Goal: Subscribe to service/newsletter

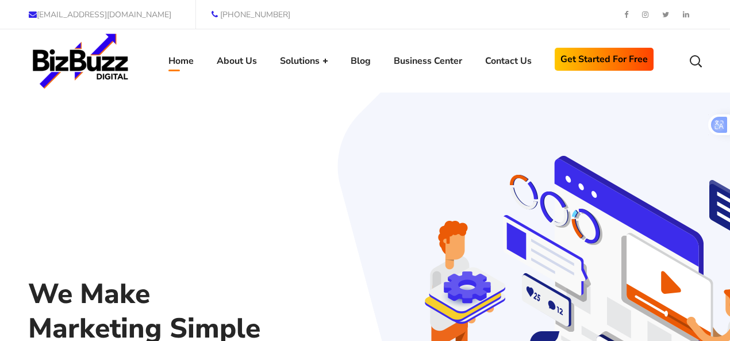
click at [585, 62] on span "Get Started for Free" at bounding box center [604, 59] width 87 height 17
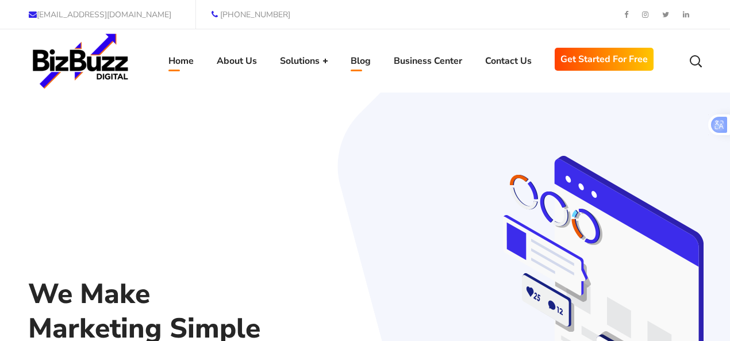
click at [363, 62] on span "Blog" at bounding box center [361, 60] width 20 height 17
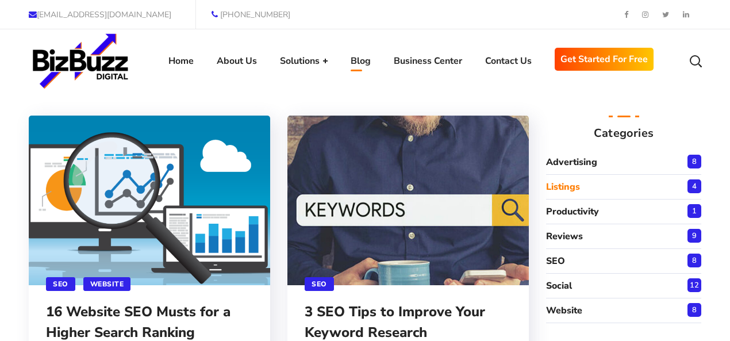
click at [582, 185] on link "Listings" at bounding box center [623, 186] width 155 height 17
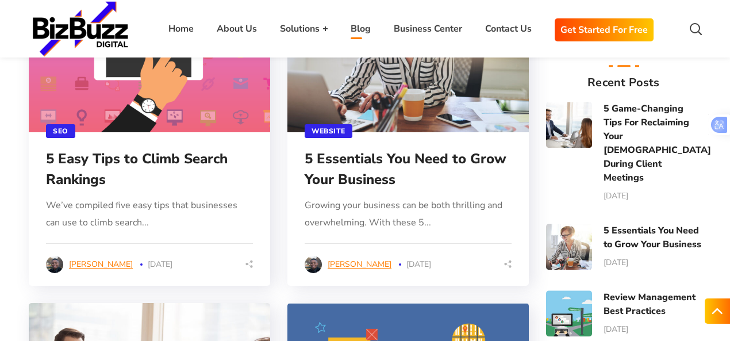
scroll to position [971, 0]
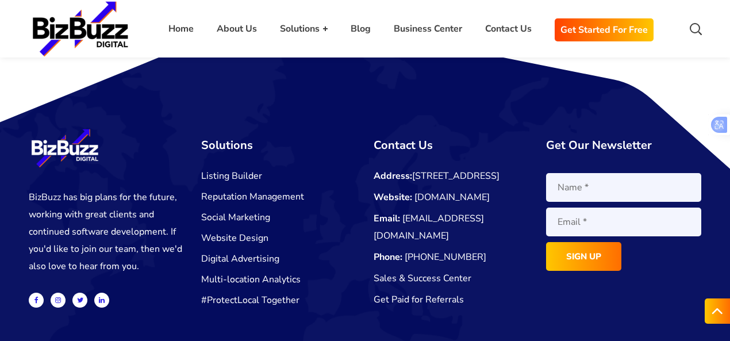
scroll to position [3700, 0]
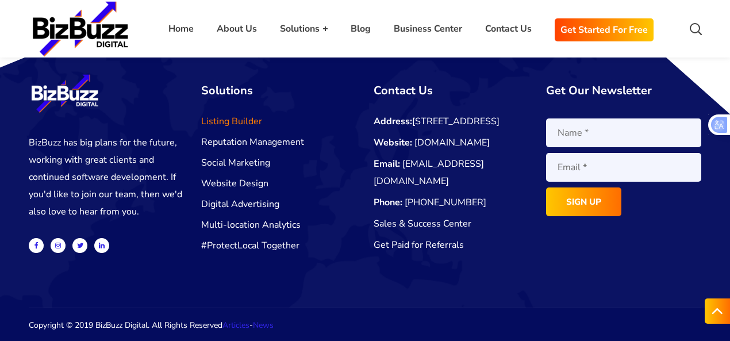
click at [218, 124] on link "Listing Builder" at bounding box center [231, 121] width 61 height 13
click at [569, 202] on input "SIGN UP" at bounding box center [583, 201] width 75 height 29
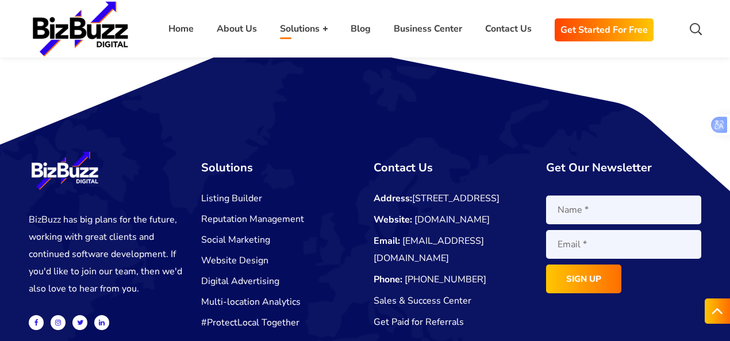
scroll to position [1984, 0]
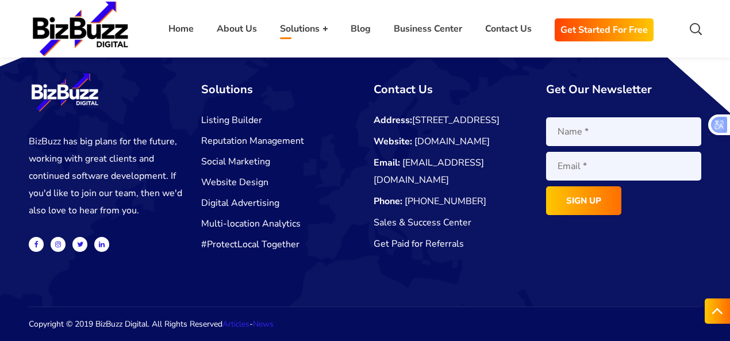
click at [583, 132] on input "Contact form" at bounding box center [623, 131] width 155 height 29
click at [607, 163] on input "Contact form" at bounding box center [623, 166] width 155 height 29
type input "[EMAIL_ADDRESS][DOMAIN_NAME]"
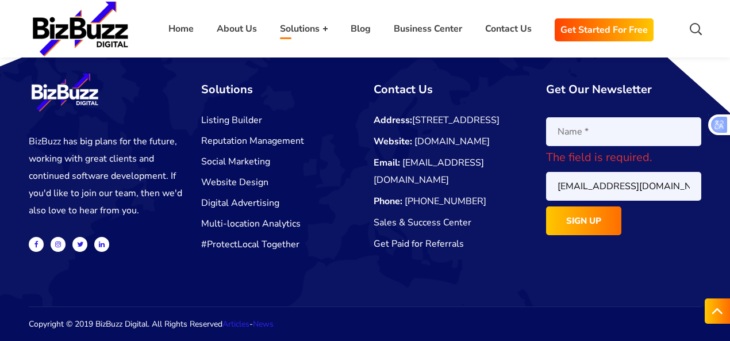
click at [591, 140] on input "Contact form" at bounding box center [623, 131] width 155 height 29
type input "A"
paste input "alexsmithus11"
type input "alexsmithus11"
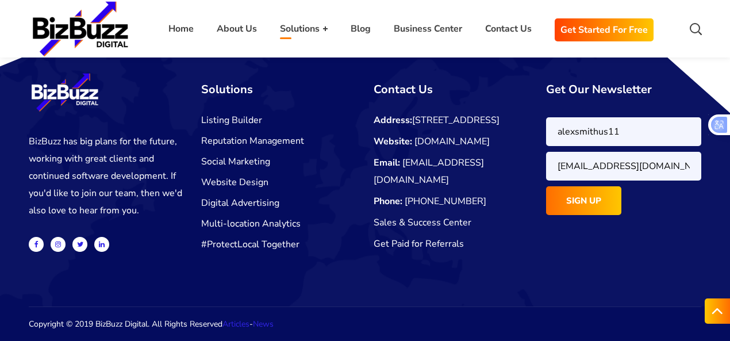
click at [572, 202] on input "SIGN UP" at bounding box center [583, 200] width 75 height 29
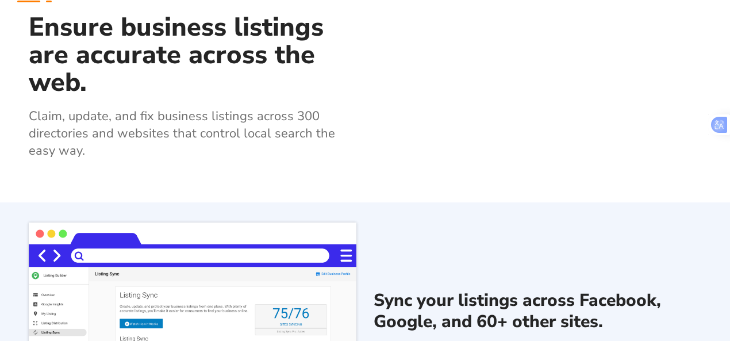
scroll to position [0, 0]
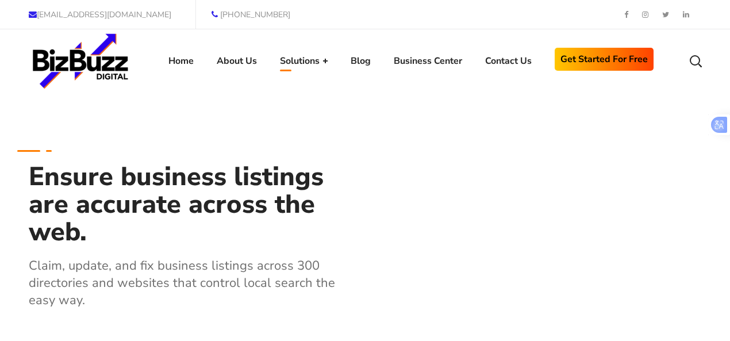
click at [589, 57] on span "Get Started for Free" at bounding box center [604, 59] width 87 height 17
